Goal: Transaction & Acquisition: Purchase product/service

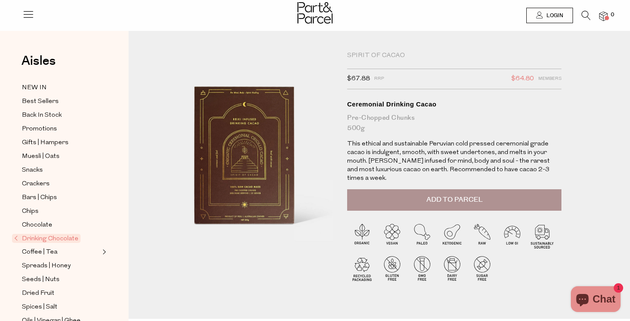
scroll to position [6, 0]
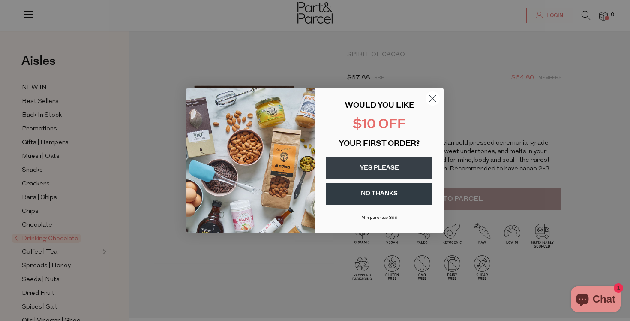
click at [433, 100] on circle "Close dialog" at bounding box center [433, 98] width 14 height 14
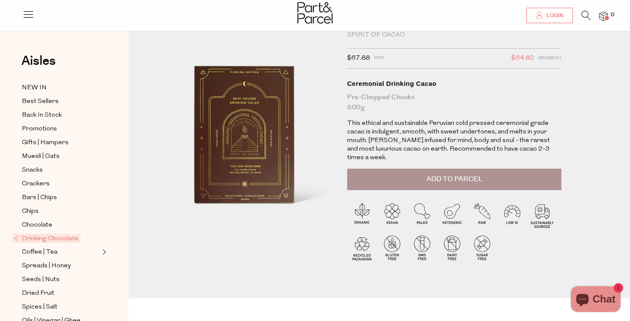
scroll to position [0, 0]
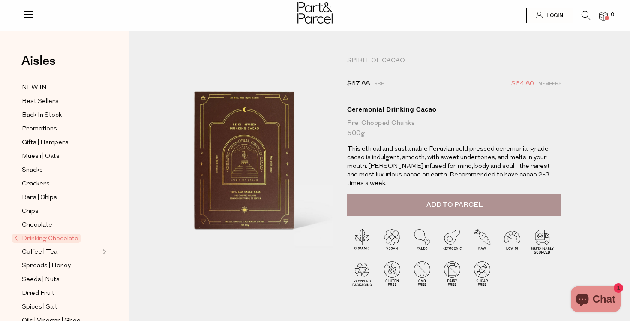
click at [65, 237] on span "Drinking Chocolate" at bounding box center [46, 238] width 69 height 9
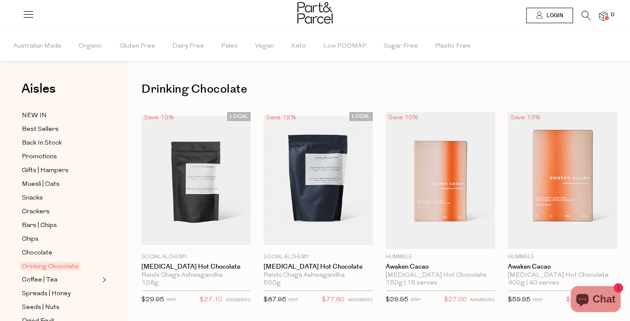
click at [588, 14] on icon at bounding box center [586, 15] width 9 height 9
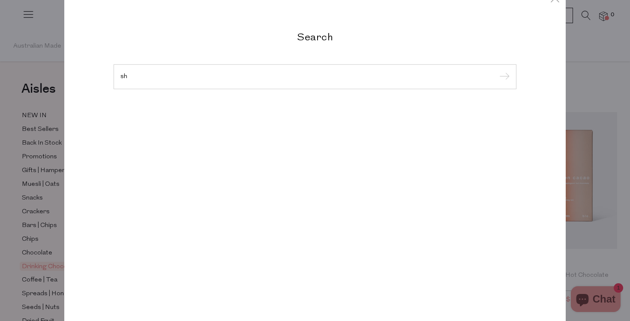
type input "s"
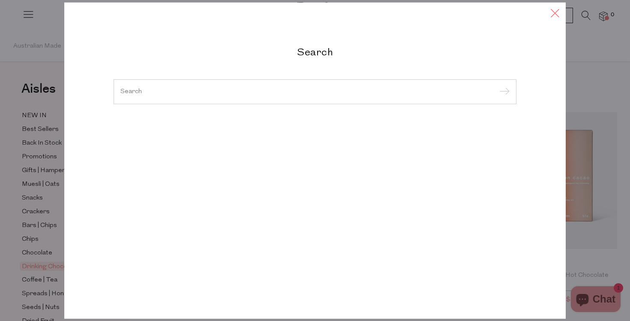
click at [555, 13] on icon at bounding box center [555, 13] width 13 height 12
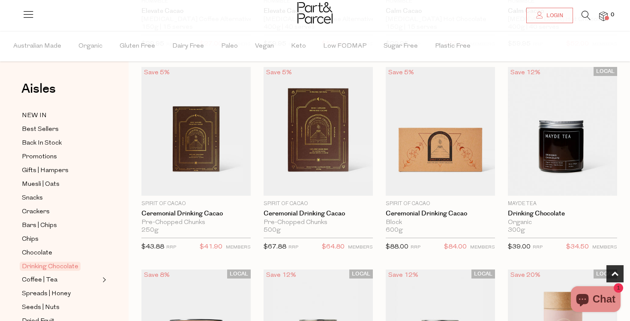
scroll to position [475, 0]
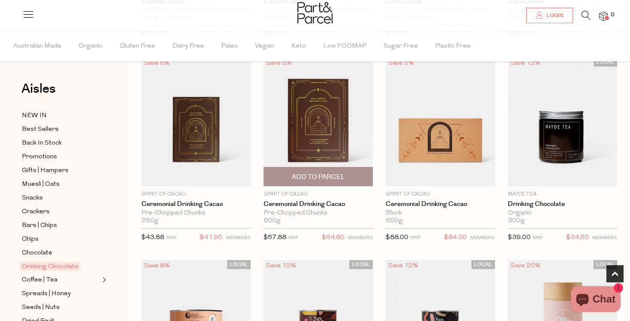
click at [307, 176] on span "Add To Parcel" at bounding box center [318, 176] width 53 height 9
